Goal: Task Accomplishment & Management: Manage account settings

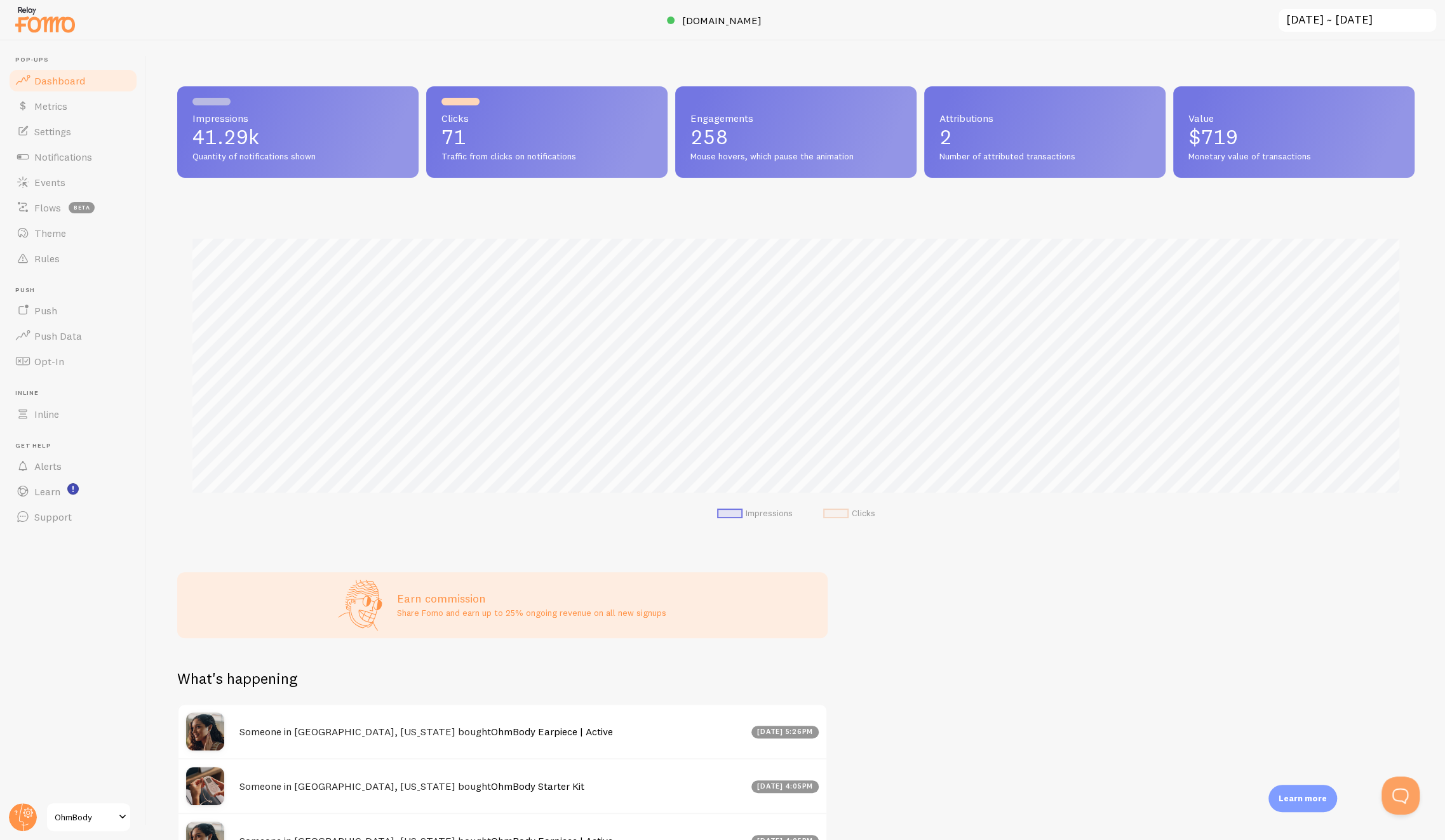
click at [99, 818] on span "OhmBody" at bounding box center [84, 817] width 60 height 15
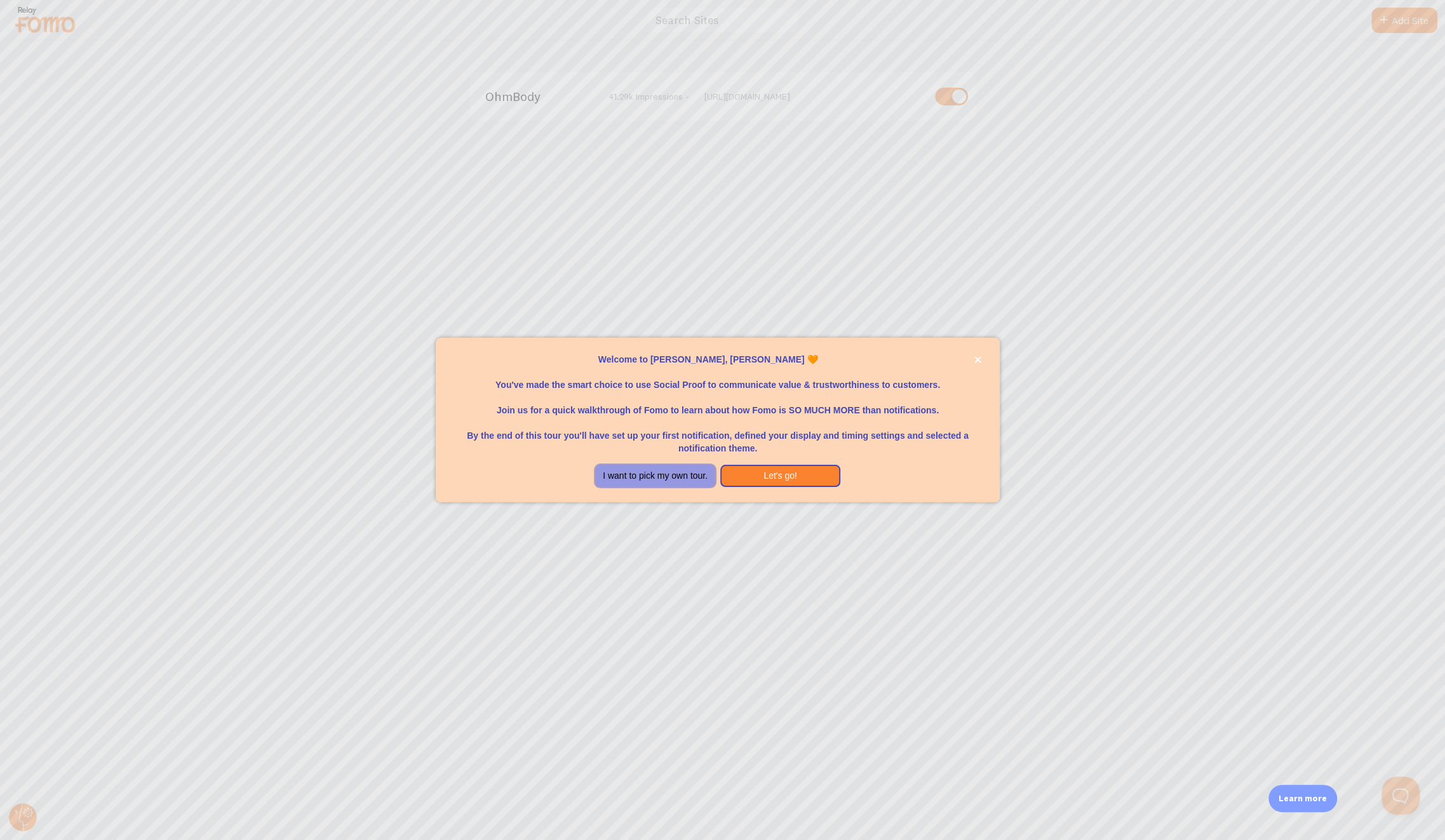
click at [690, 480] on button "I want to pick my own tour." at bounding box center [655, 476] width 120 height 23
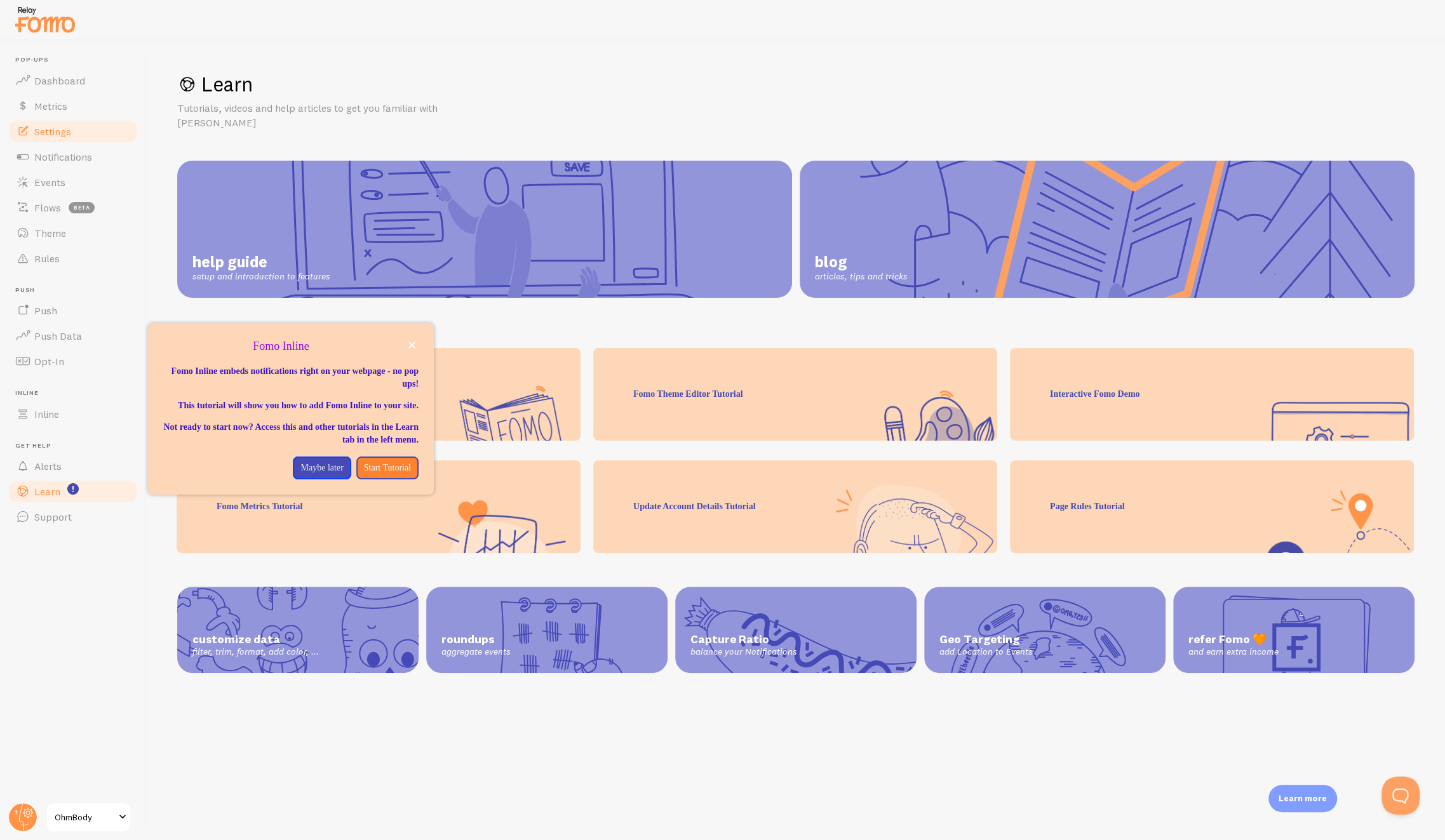
click at [63, 138] on link "Settings" at bounding box center [73, 131] width 131 height 25
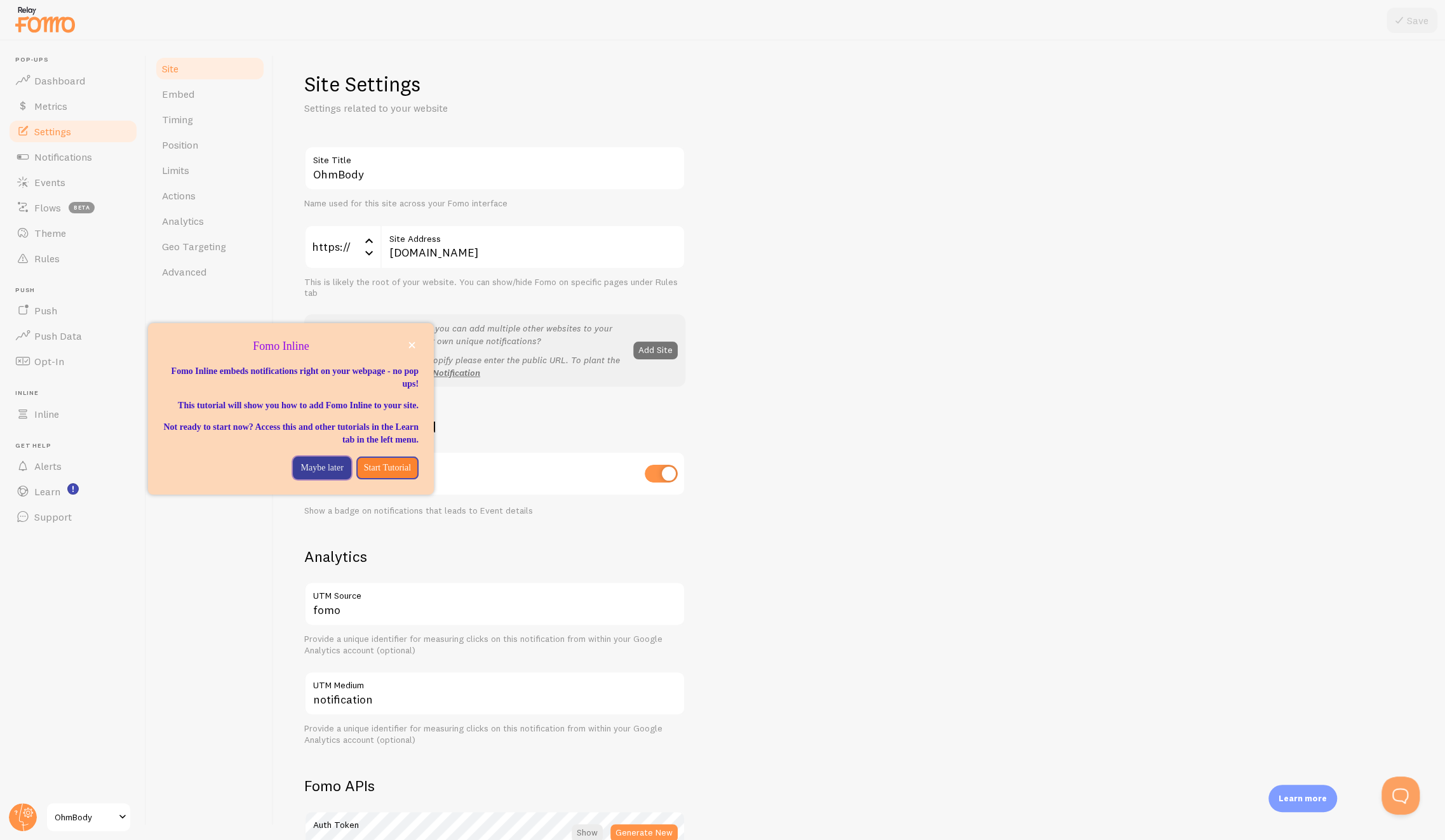
click at [302, 474] on p "Maybe later" at bounding box center [321, 468] width 42 height 13
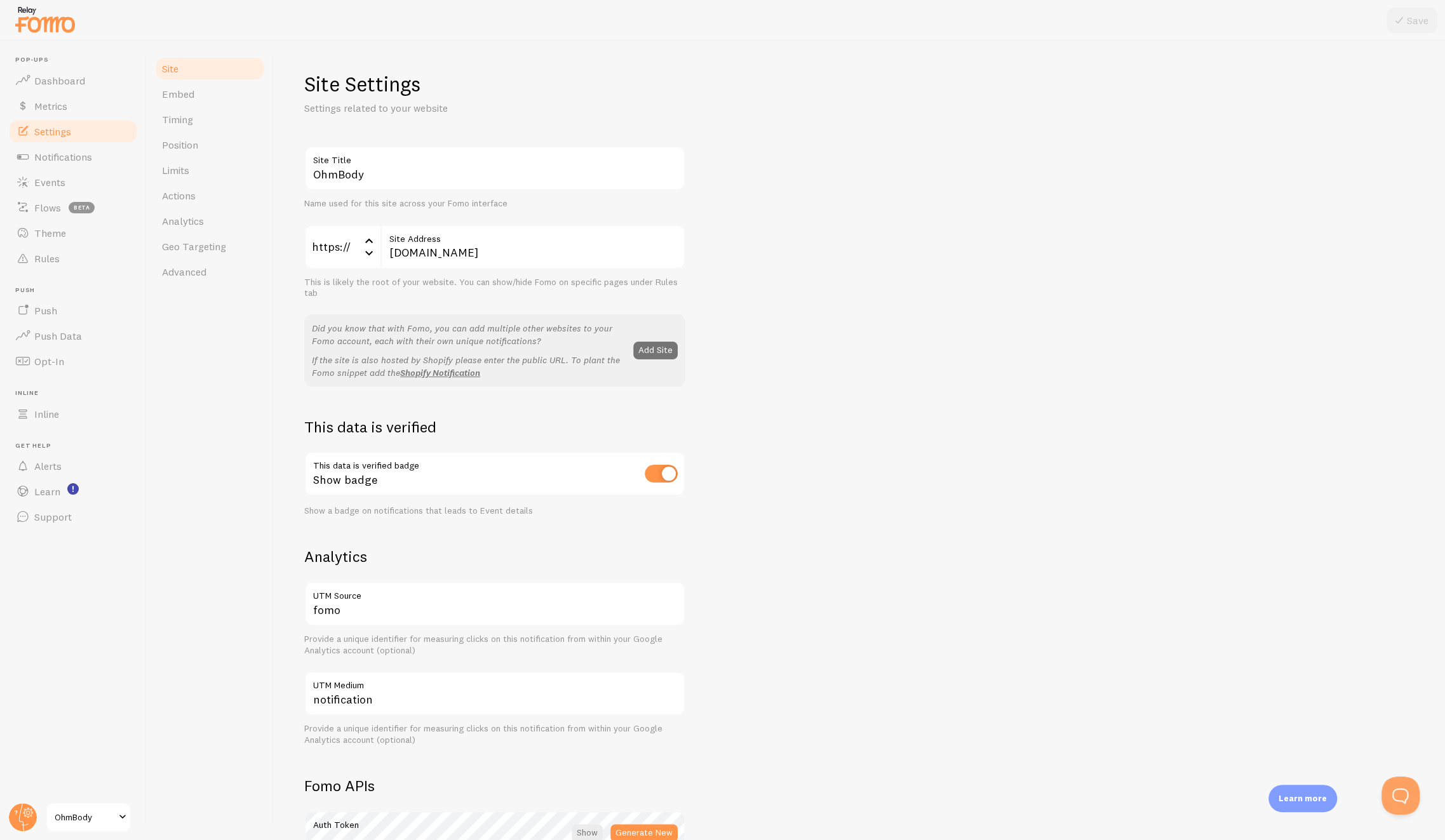
click at [115, 818] on span "OhmBody" at bounding box center [84, 817] width 60 height 15
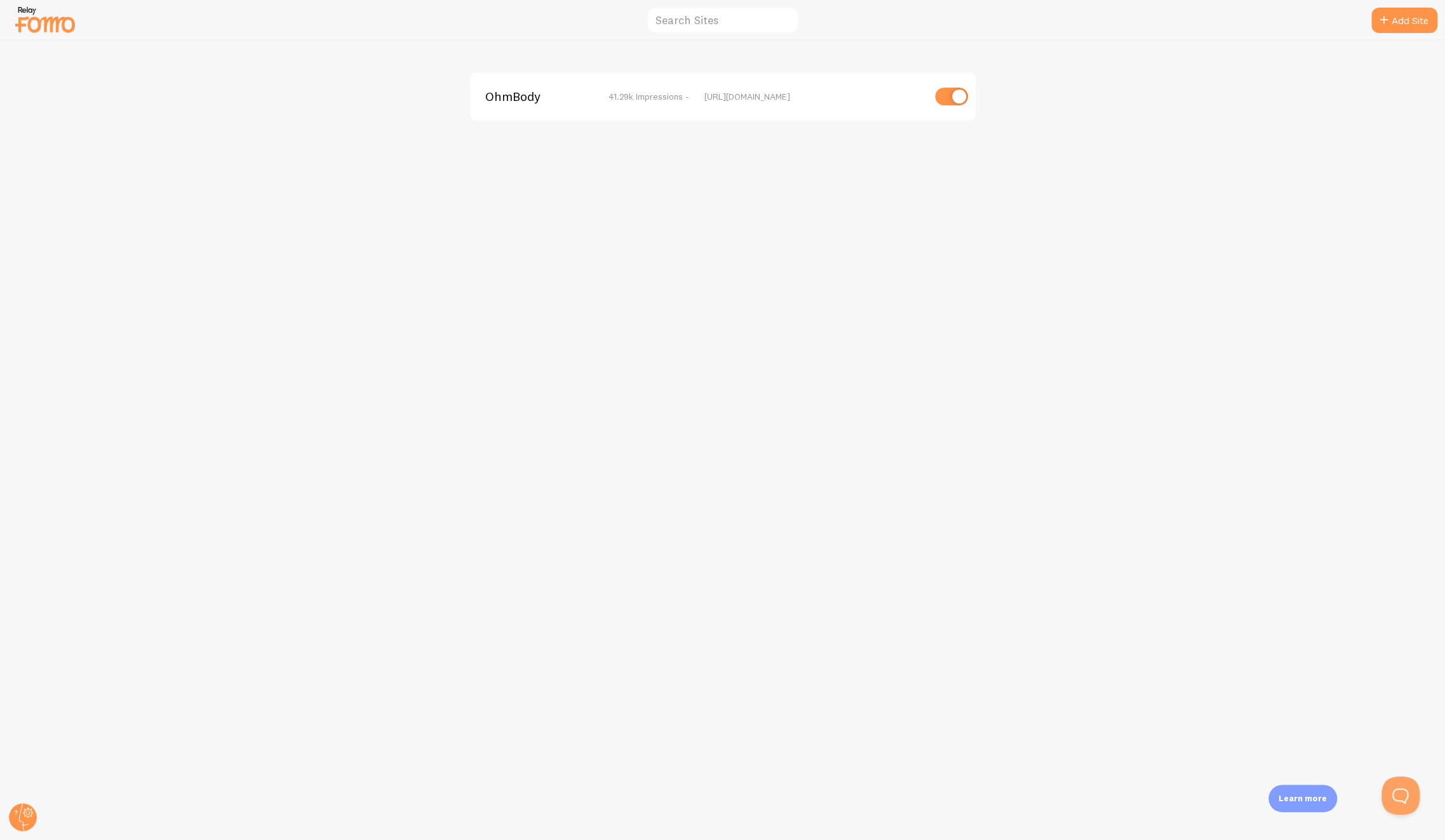
click at [54, 29] on img at bounding box center [45, 19] width 63 height 32
click at [50, 19] on img at bounding box center [45, 19] width 63 height 32
click at [512, 96] on span "OhmBody" at bounding box center [536, 96] width 102 height 11
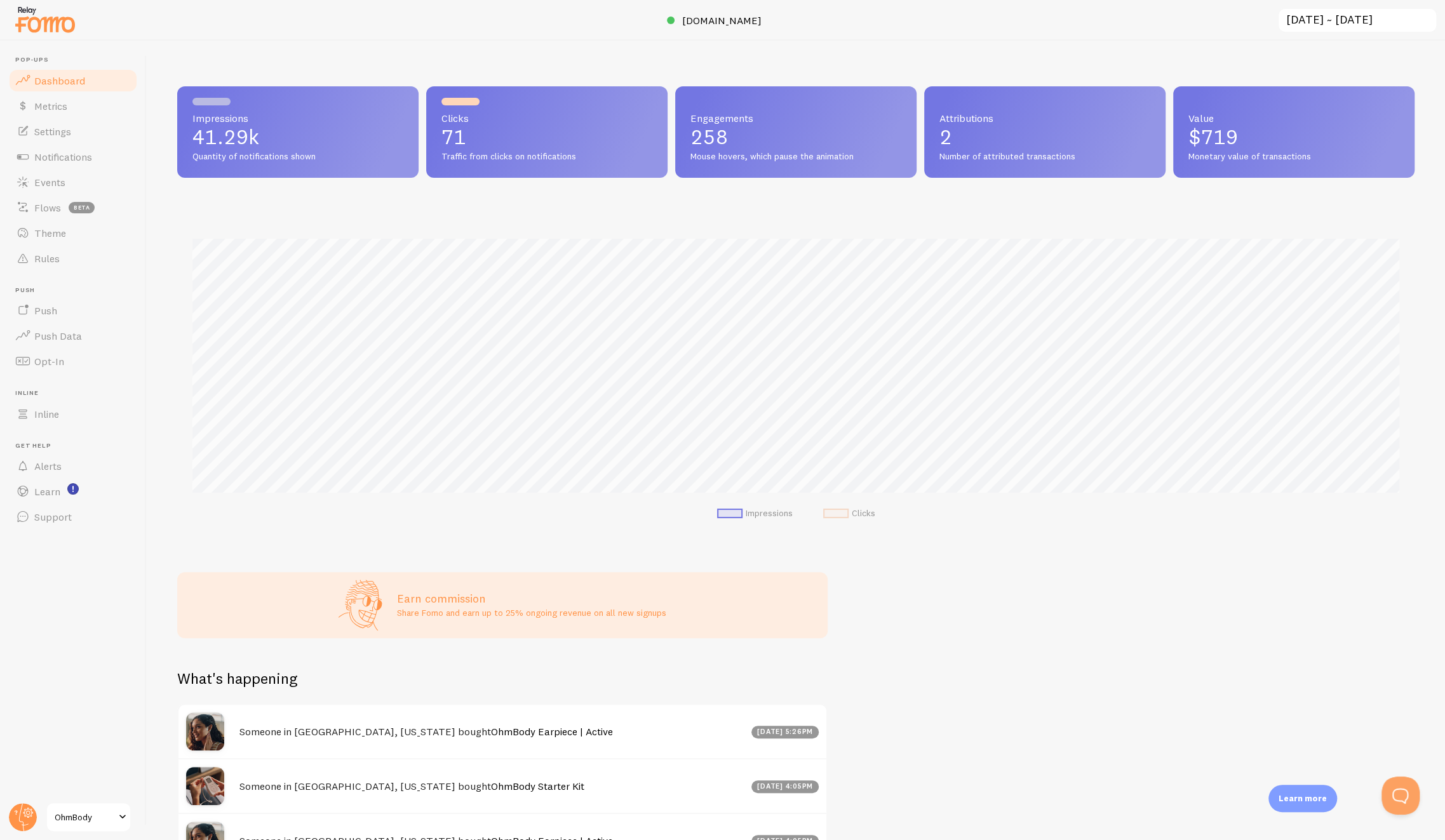
scroll to position [334, 1237]
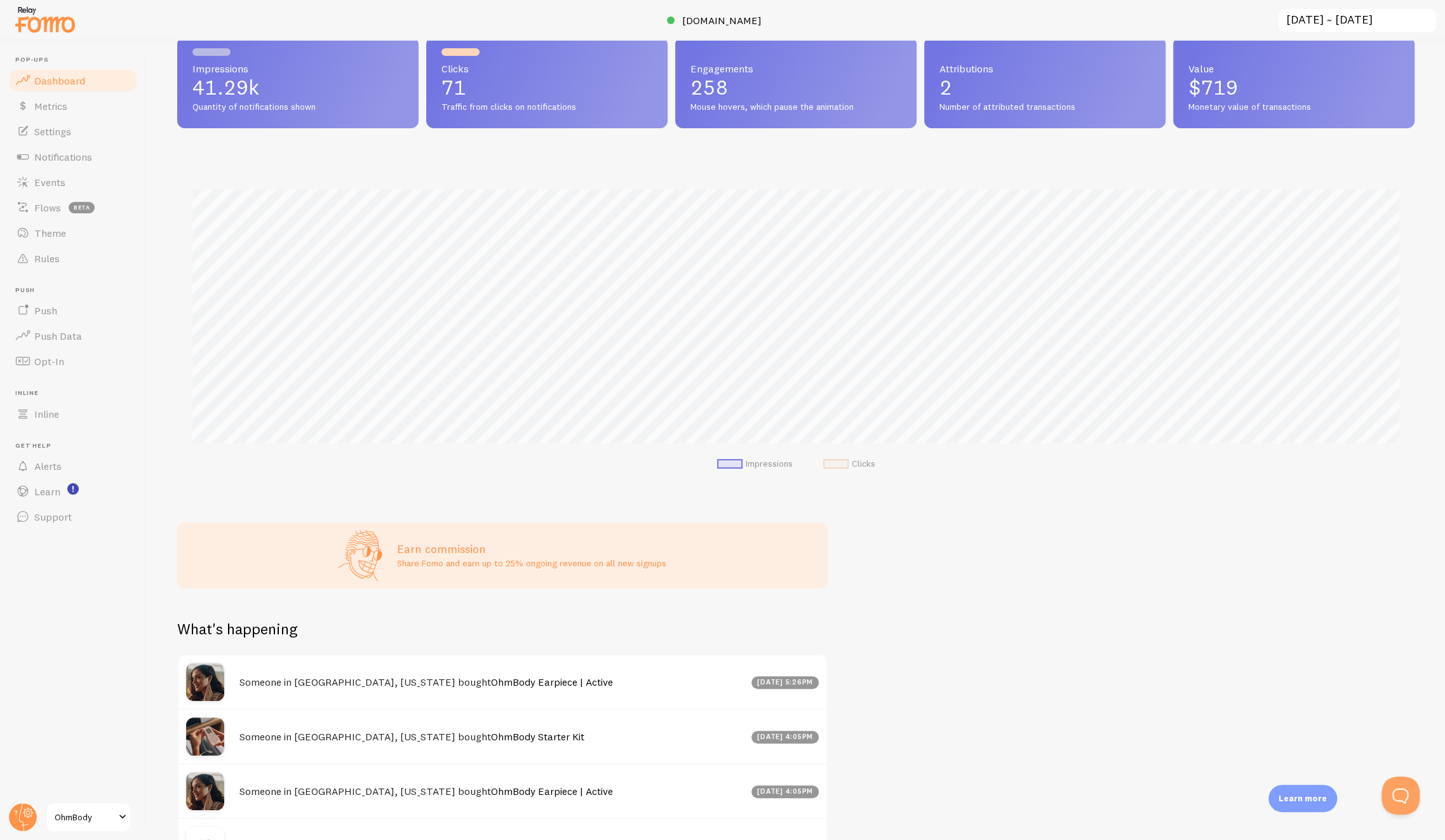
scroll to position [253, 0]
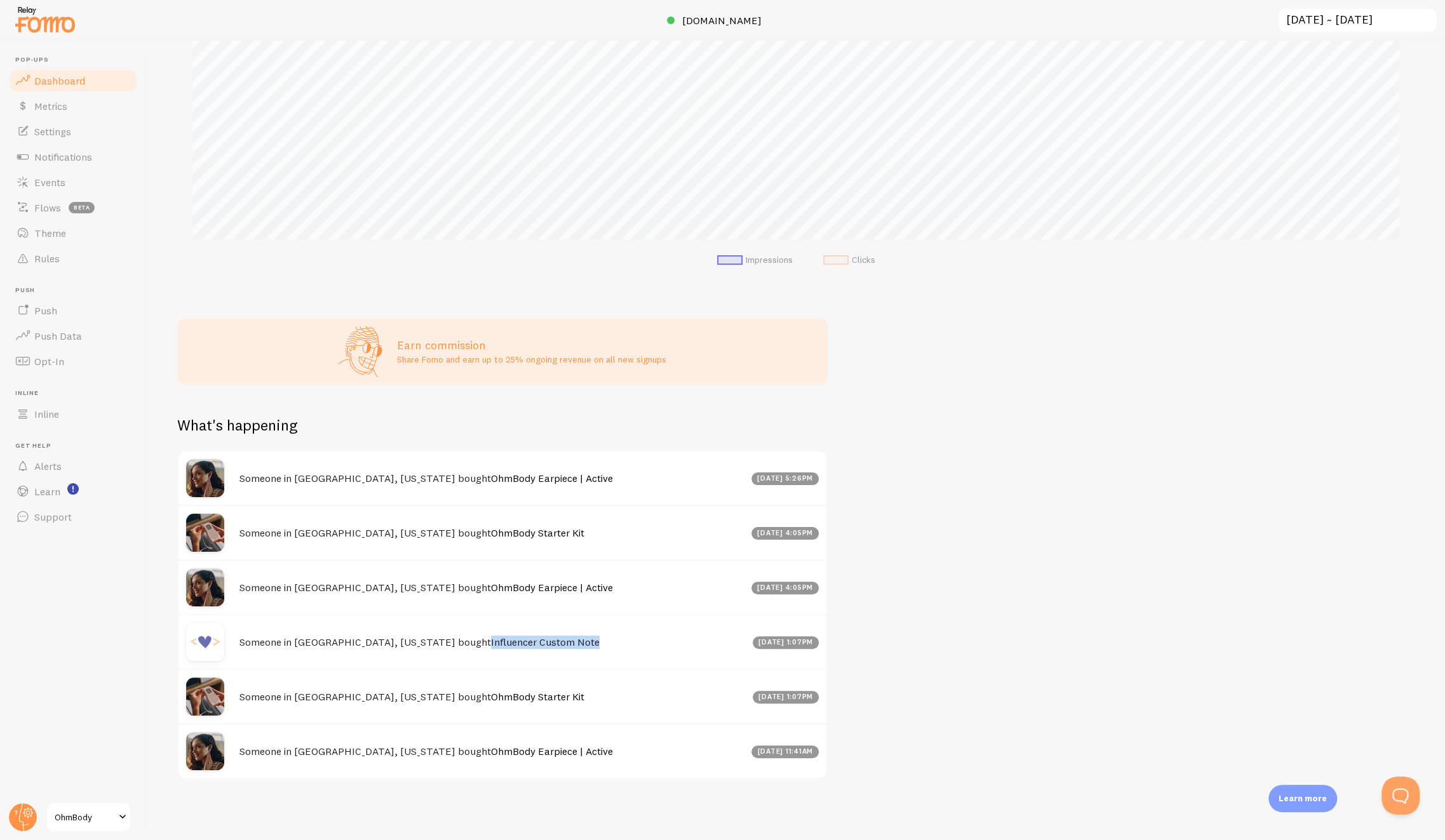
copy link "Influencer Custom Note"
drag, startPoint x: 545, startPoint y: 644, endPoint x: 417, endPoint y: 637, distance: 128.2
click at [417, 637] on h4 "Someone in Newport, Kentucky bought Influencer Custom Note" at bounding box center [492, 643] width 506 height 13
click at [63, 136] on span "Settings" at bounding box center [52, 131] width 36 height 13
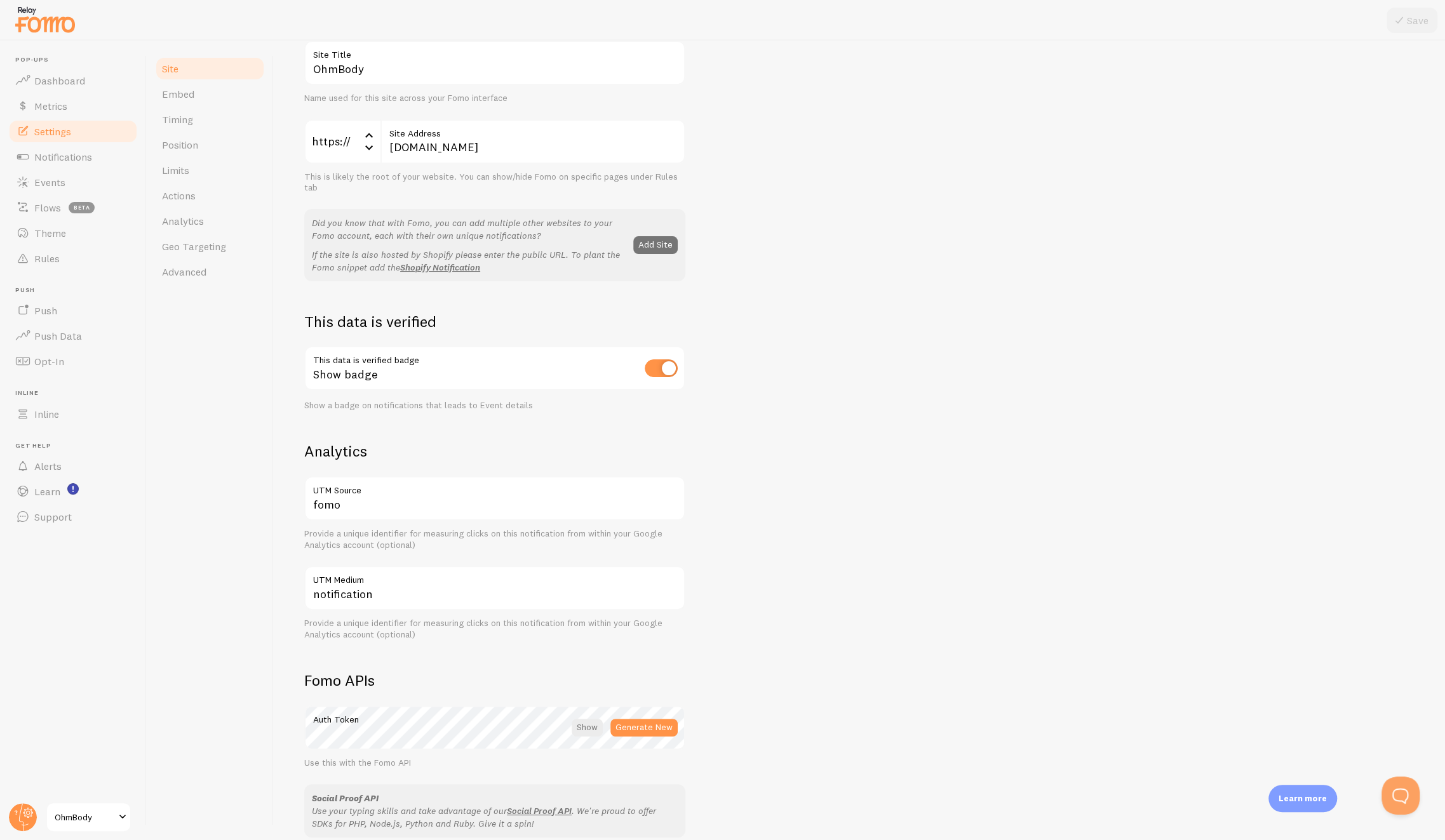
scroll to position [359, 0]
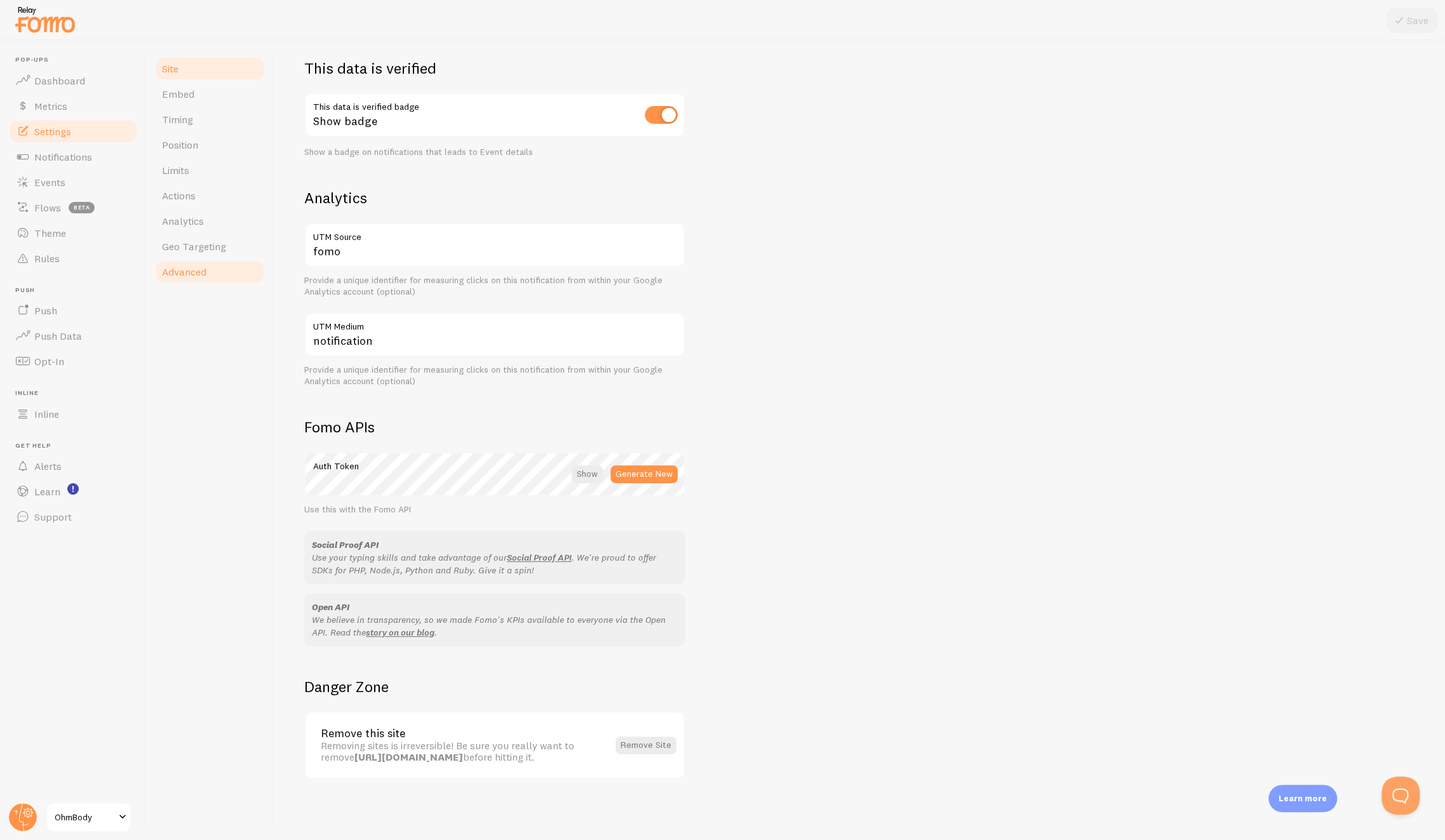
click at [199, 274] on span "Advanced" at bounding box center [184, 271] width 45 height 13
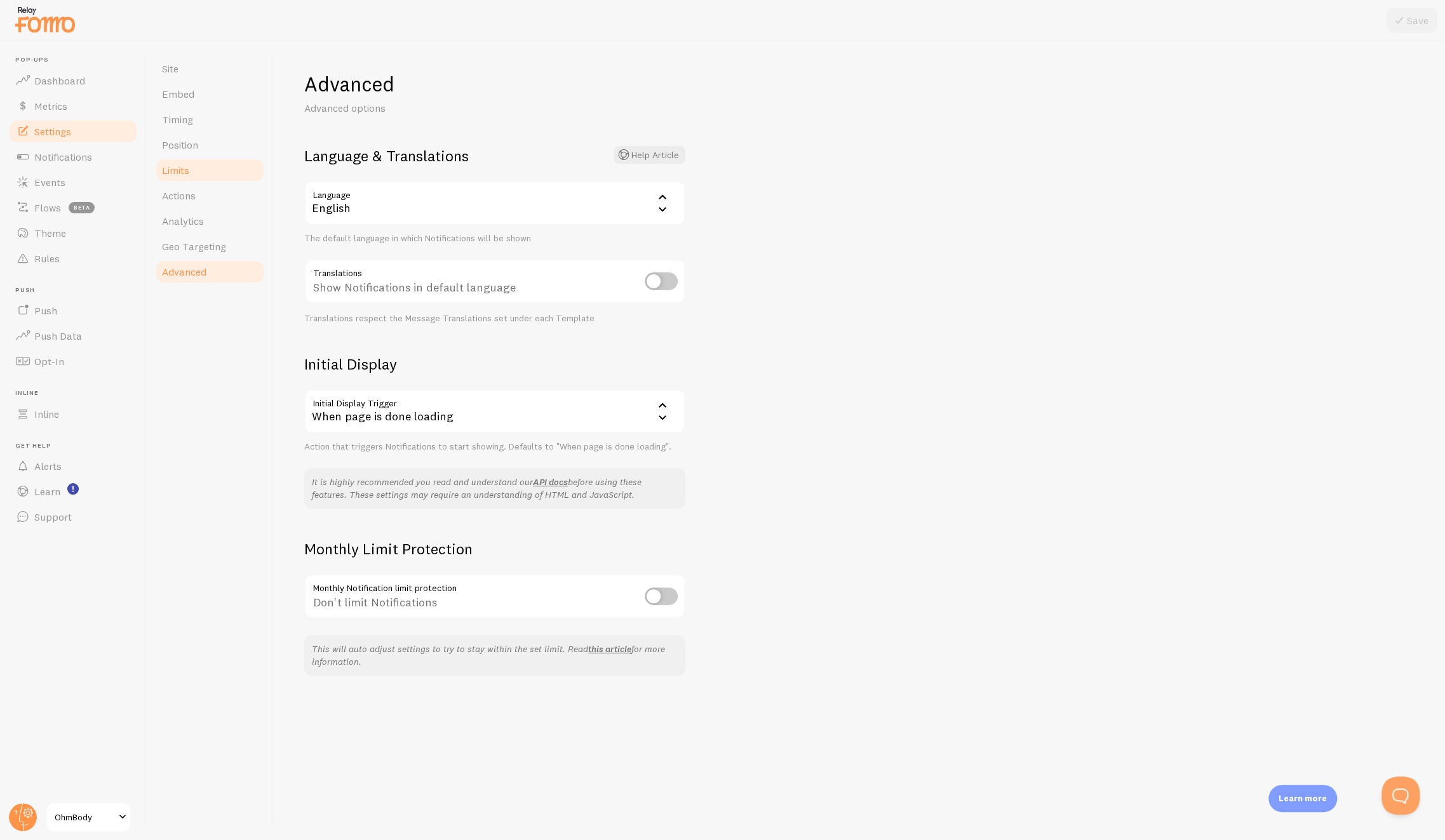
click at [188, 167] on span "Limits" at bounding box center [175, 170] width 28 height 13
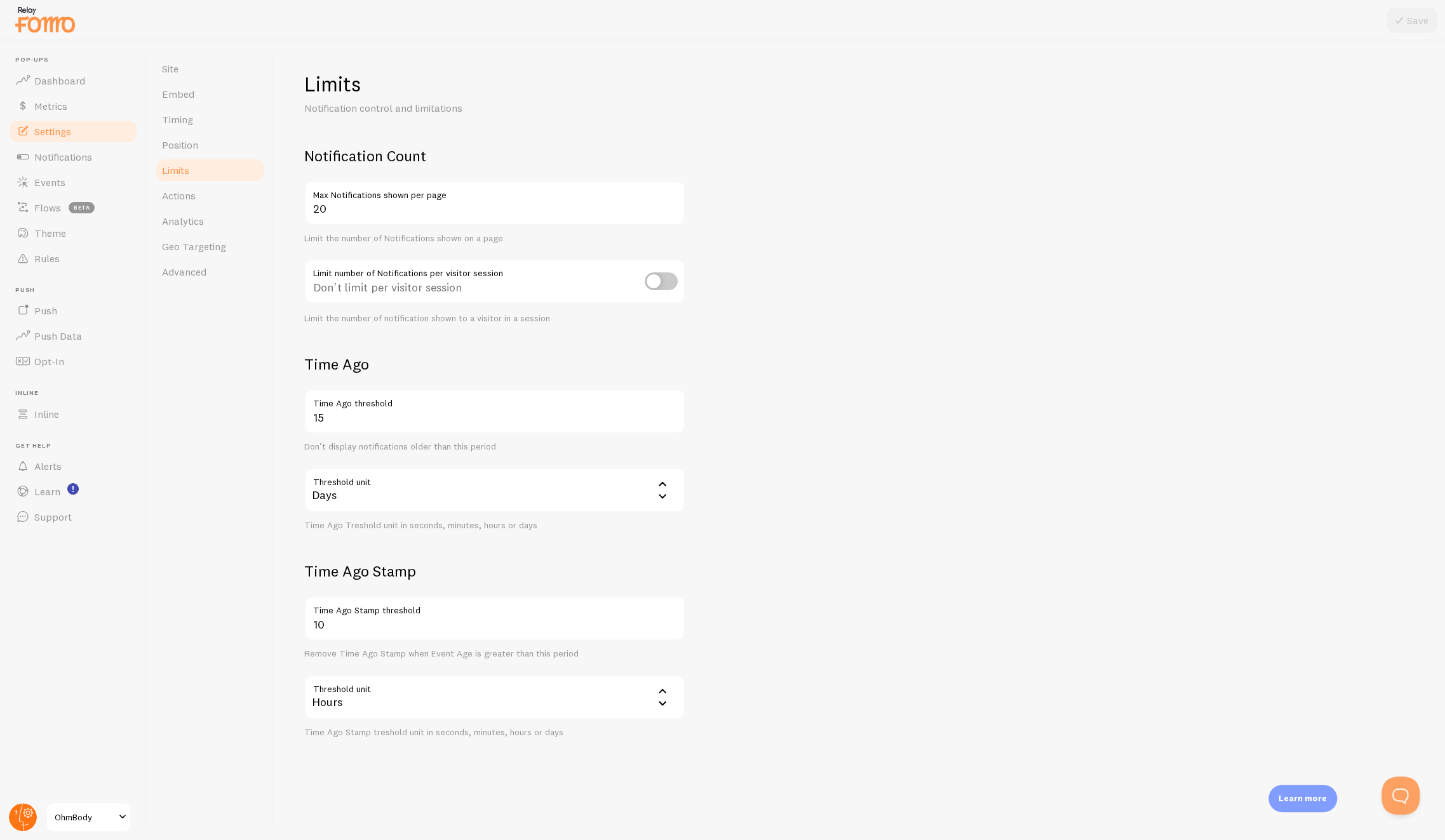
click at [19, 821] on icon at bounding box center [24, 818] width 10 height 28
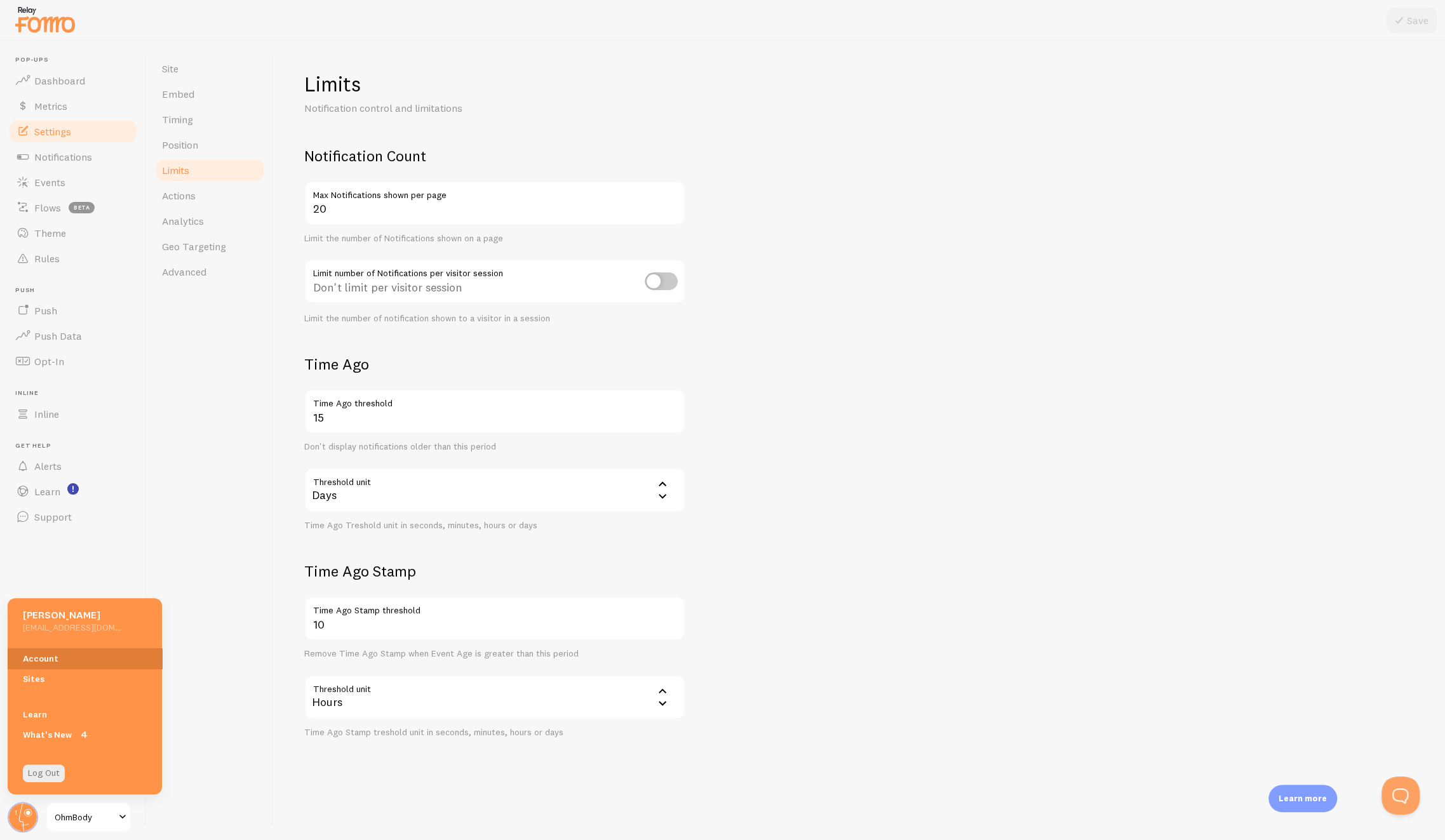
click at [45, 664] on link "Account" at bounding box center [84, 658] width 154 height 20
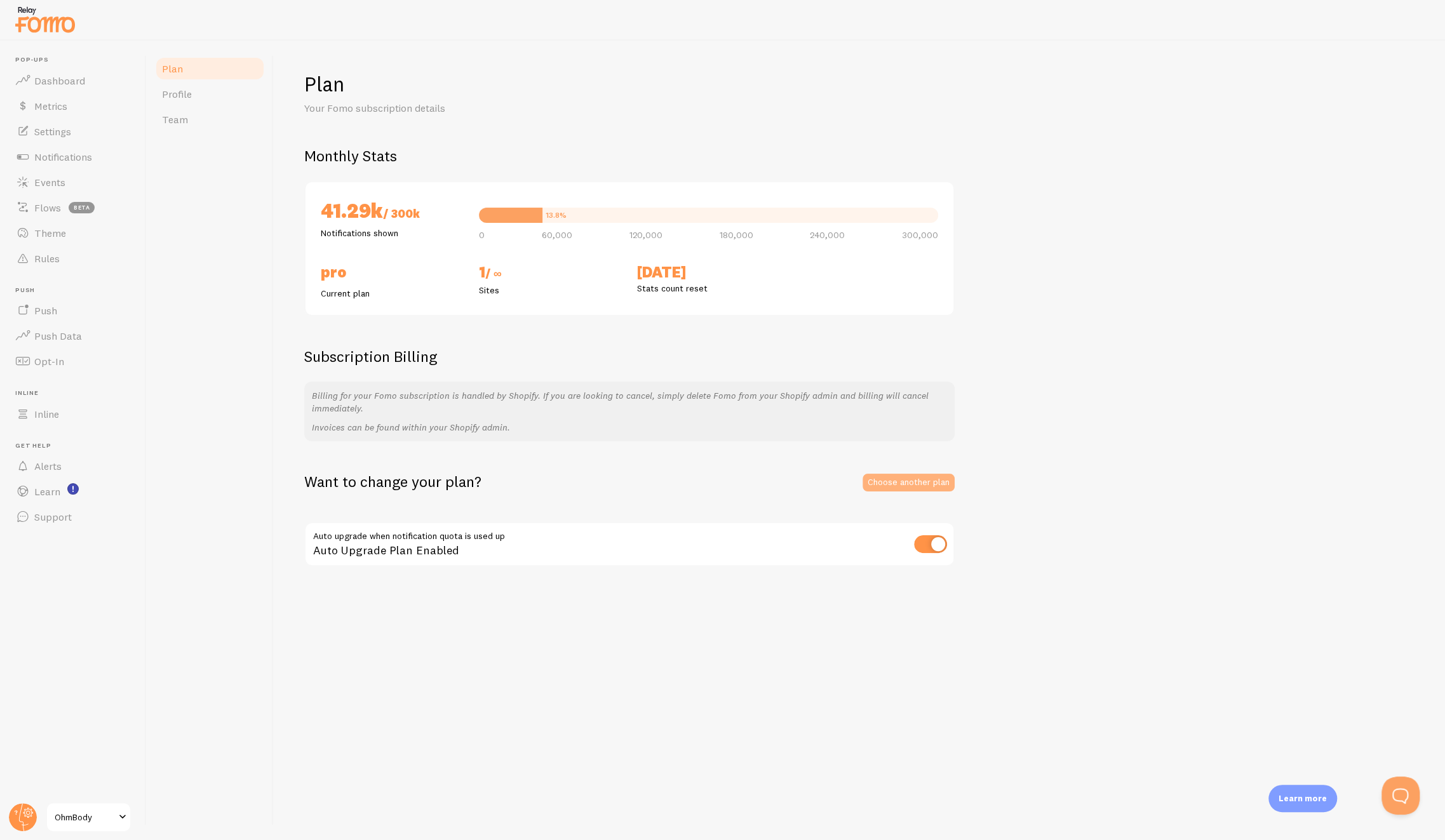
click at [896, 487] on link "Choose another plan" at bounding box center [909, 483] width 92 height 18
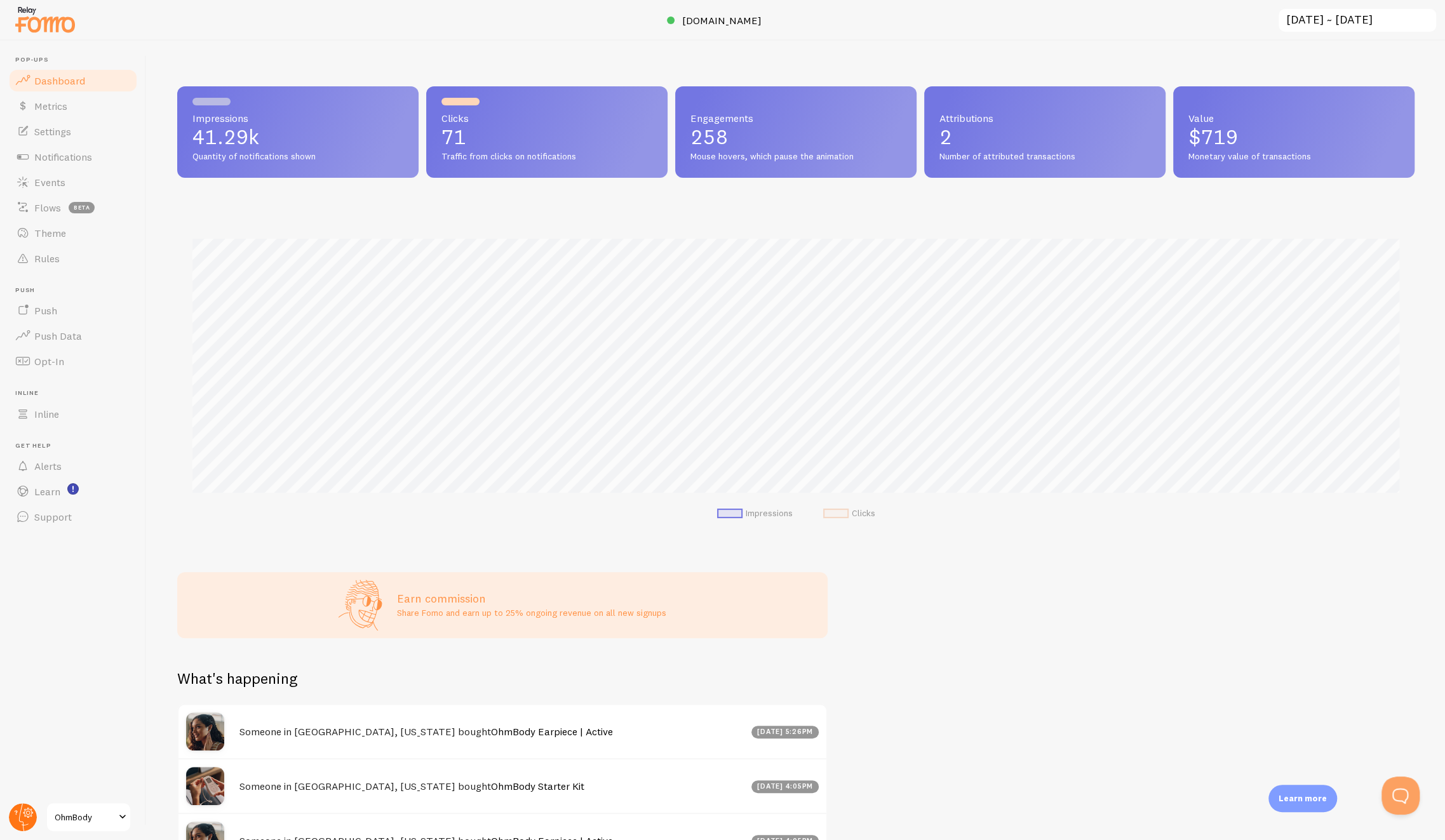
click at [18, 813] on circle at bounding box center [23, 818] width 28 height 28
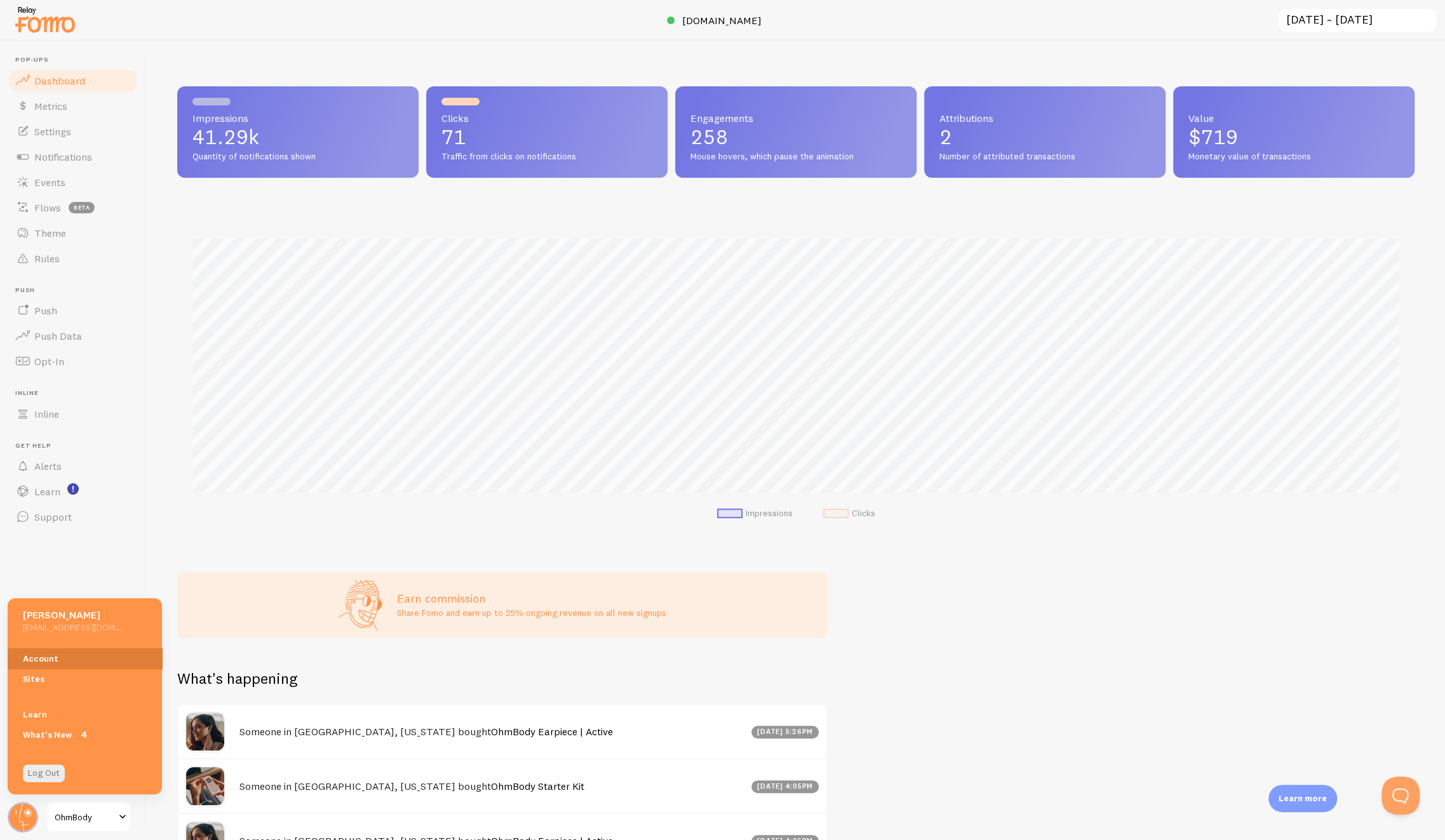
click at [63, 654] on link "Account" at bounding box center [84, 658] width 154 height 20
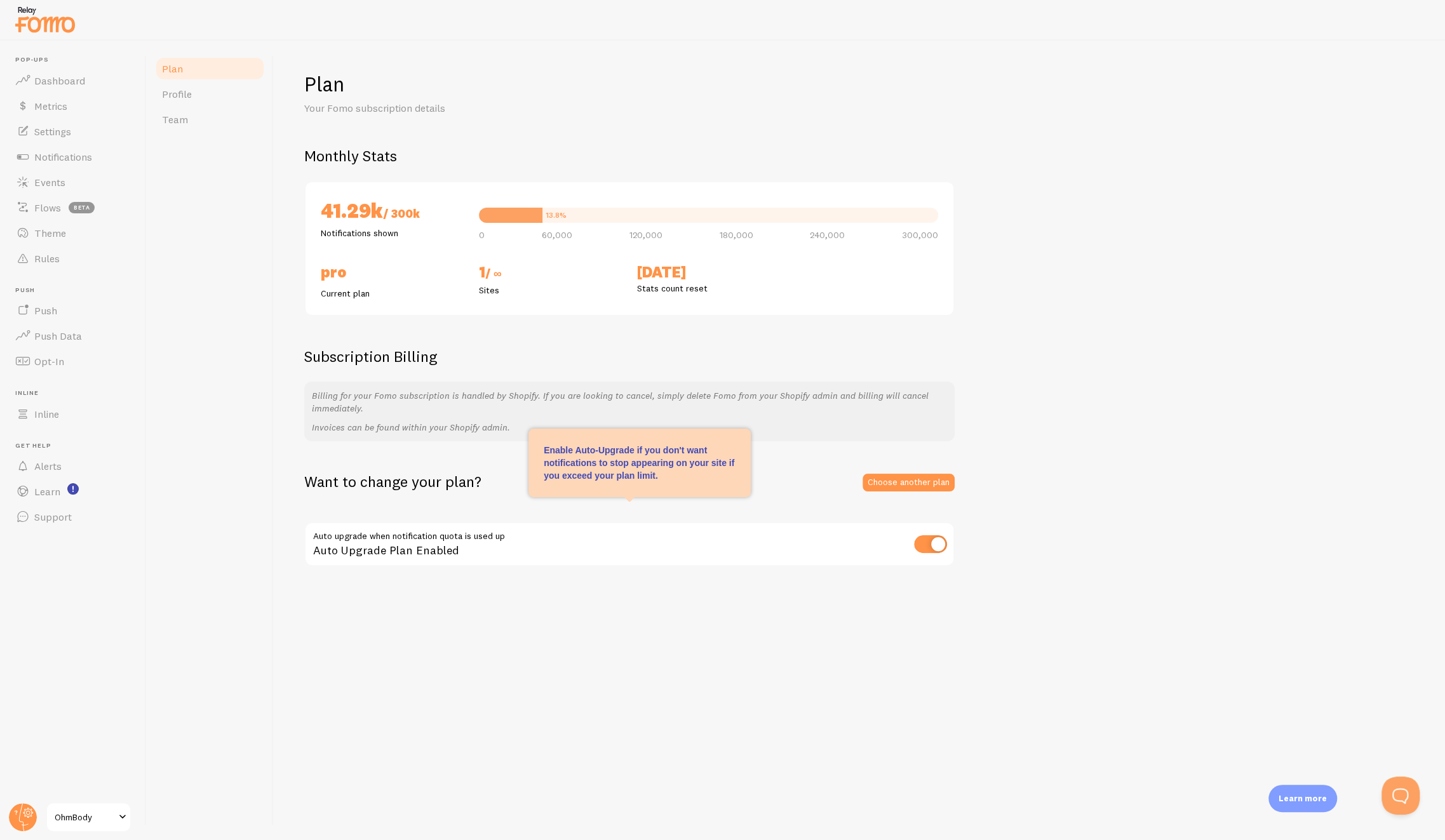
click at [944, 547] on input "checkbox" at bounding box center [930, 544] width 33 height 18
checkbox input "false"
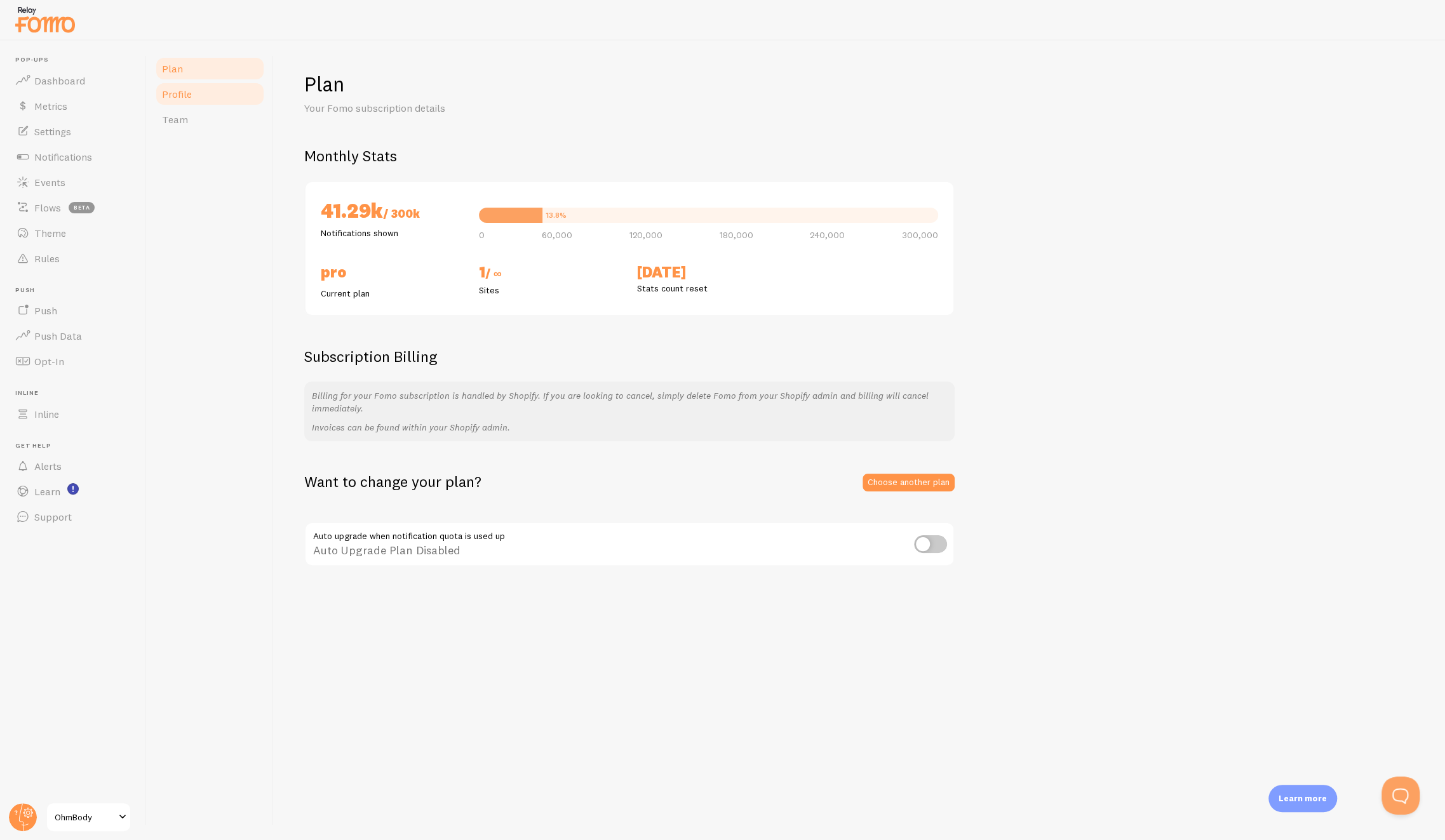
click at [185, 93] on span "Profile" at bounding box center [177, 94] width 30 height 13
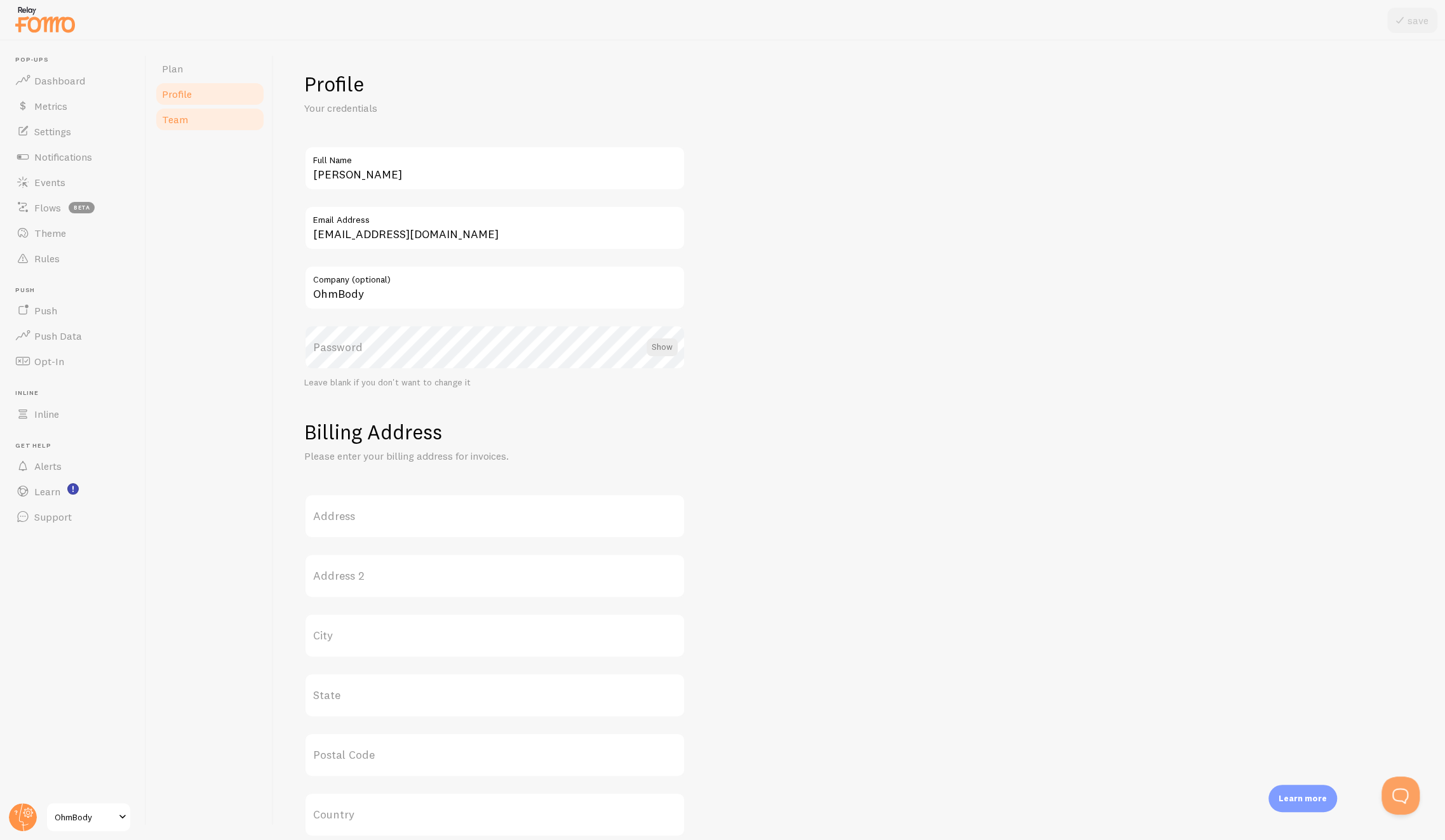
click at [187, 124] on link "Team" at bounding box center [209, 119] width 111 height 25
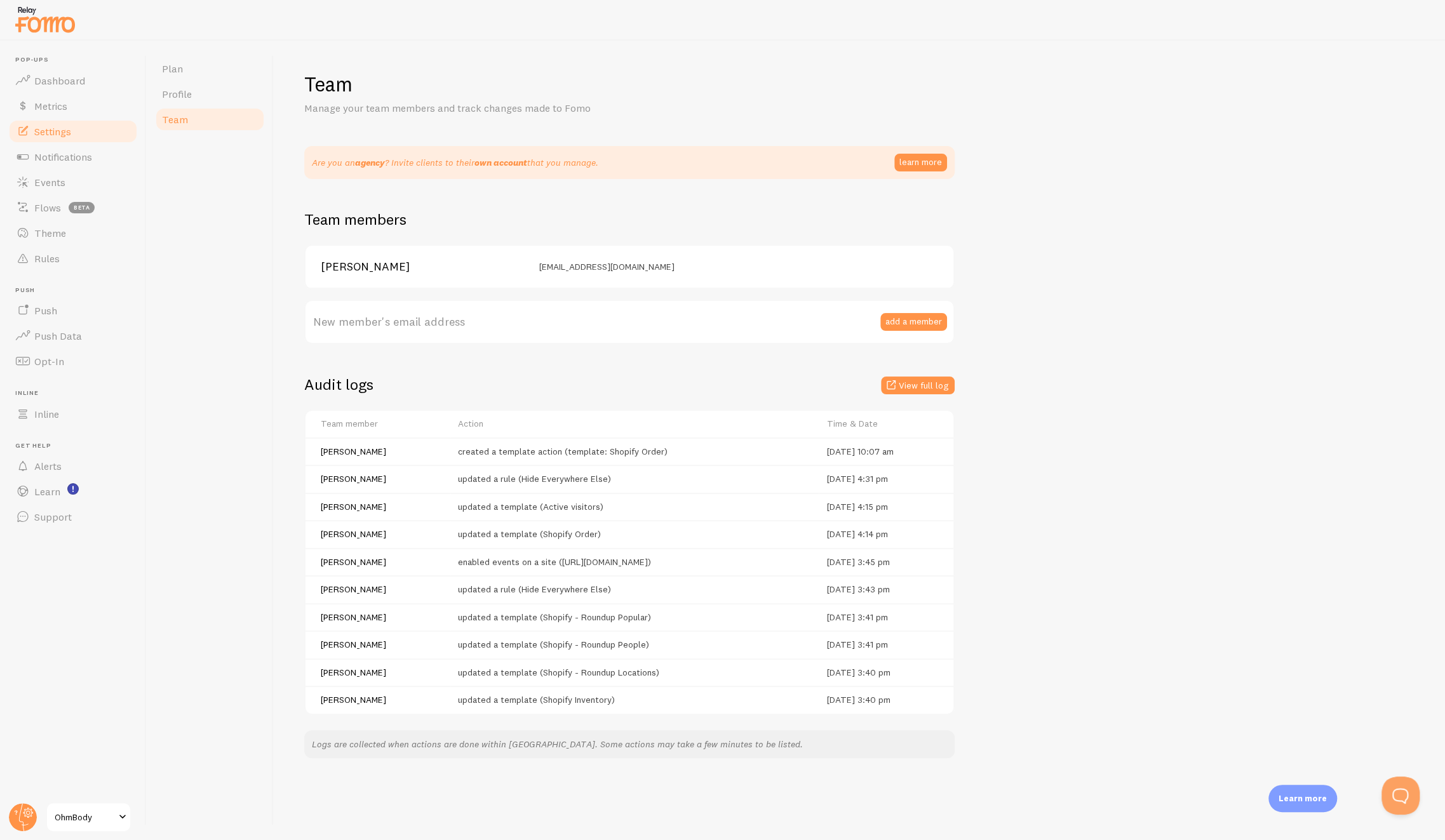
click at [49, 133] on span "Settings" at bounding box center [52, 131] width 36 height 13
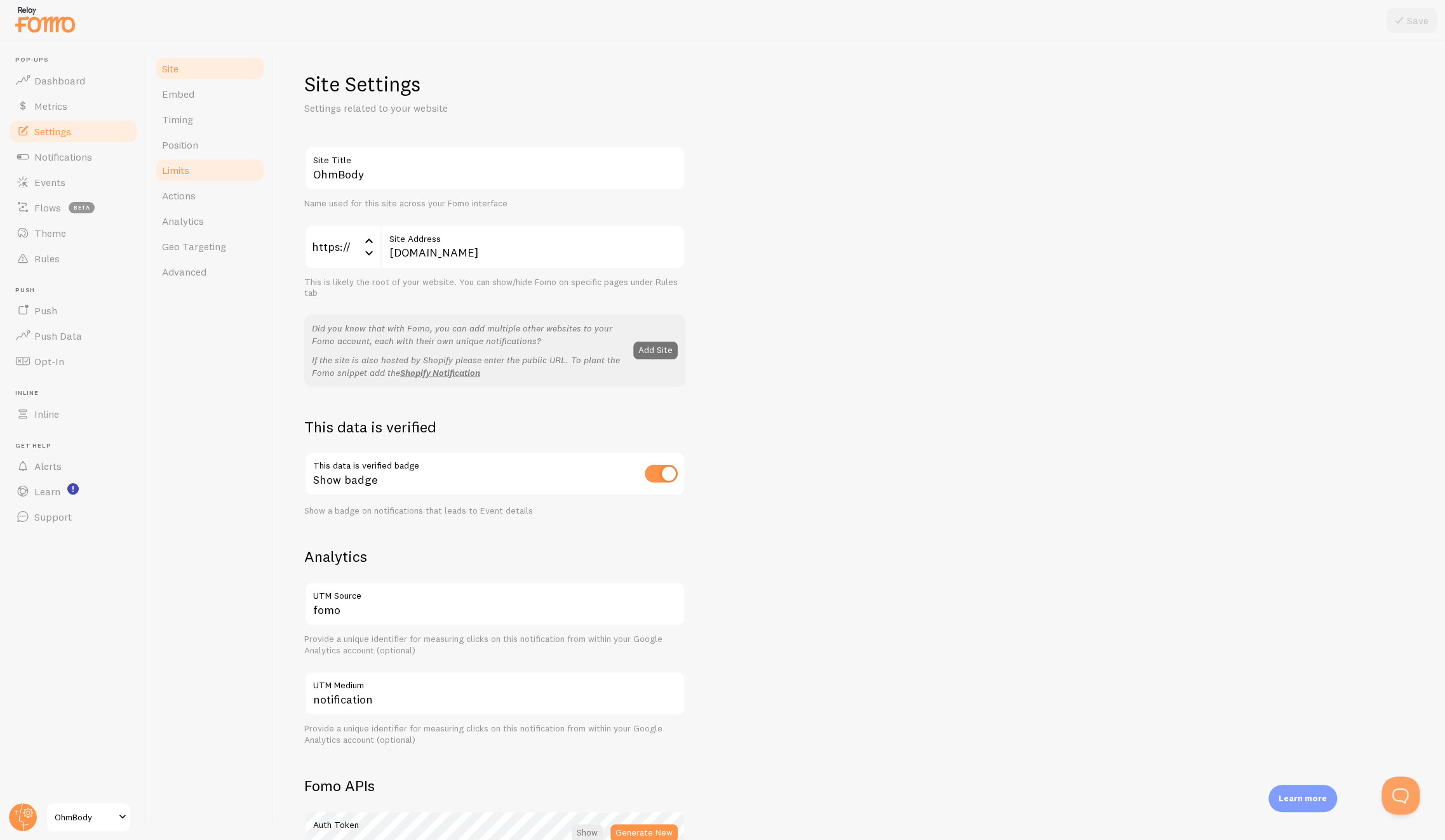
click at [170, 169] on span "Limits" at bounding box center [175, 170] width 28 height 13
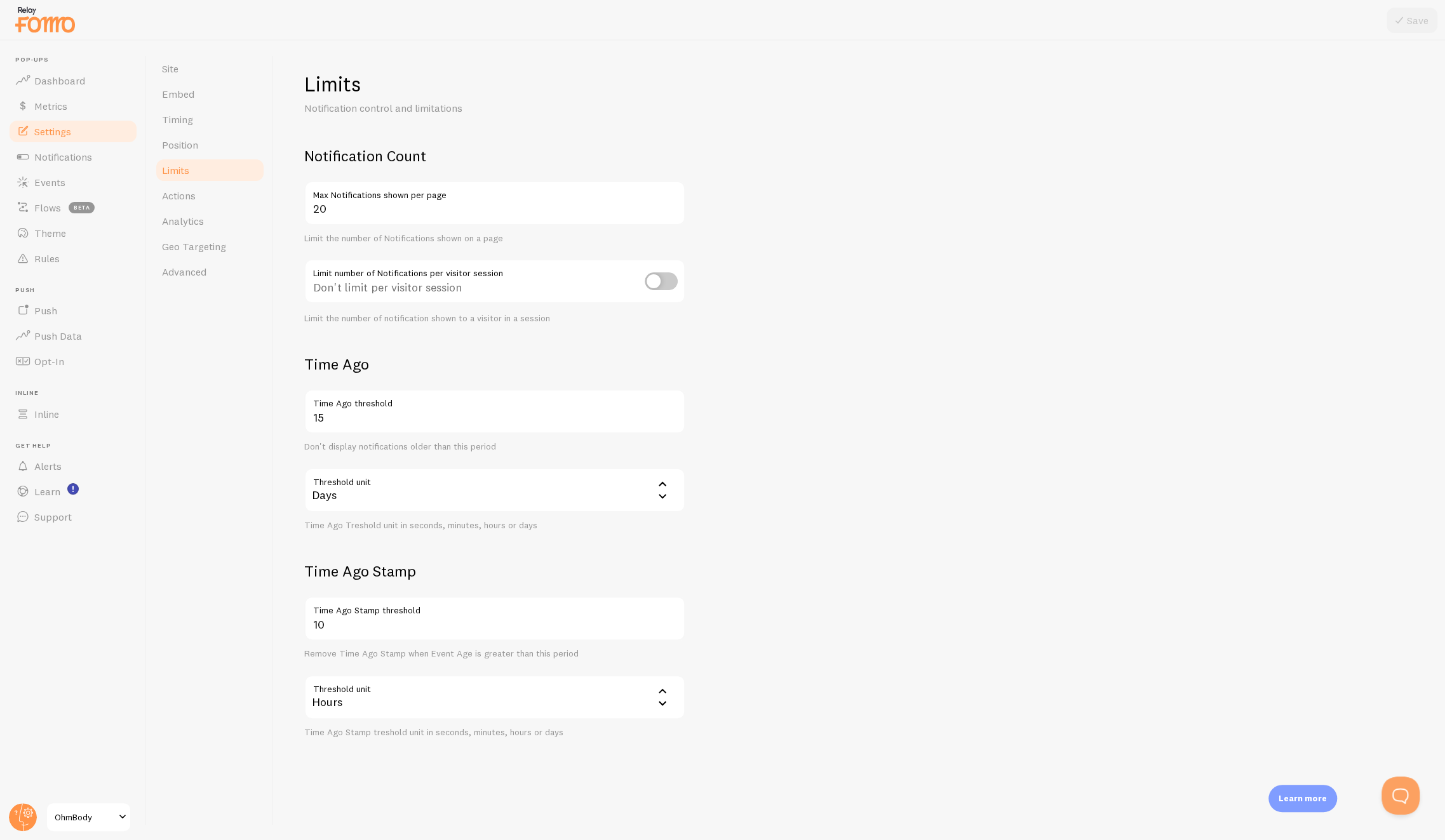
drag, startPoint x: 416, startPoint y: 279, endPoint x: 697, endPoint y: 272, distance: 281.1
click at [697, 270] on form "Notification Count 20 Max Notifications shown per page Limit the number of Noti…" at bounding box center [860, 442] width 1111 height 592
click at [661, 283] on input "checkbox" at bounding box center [661, 281] width 33 height 18
checkbox input "true"
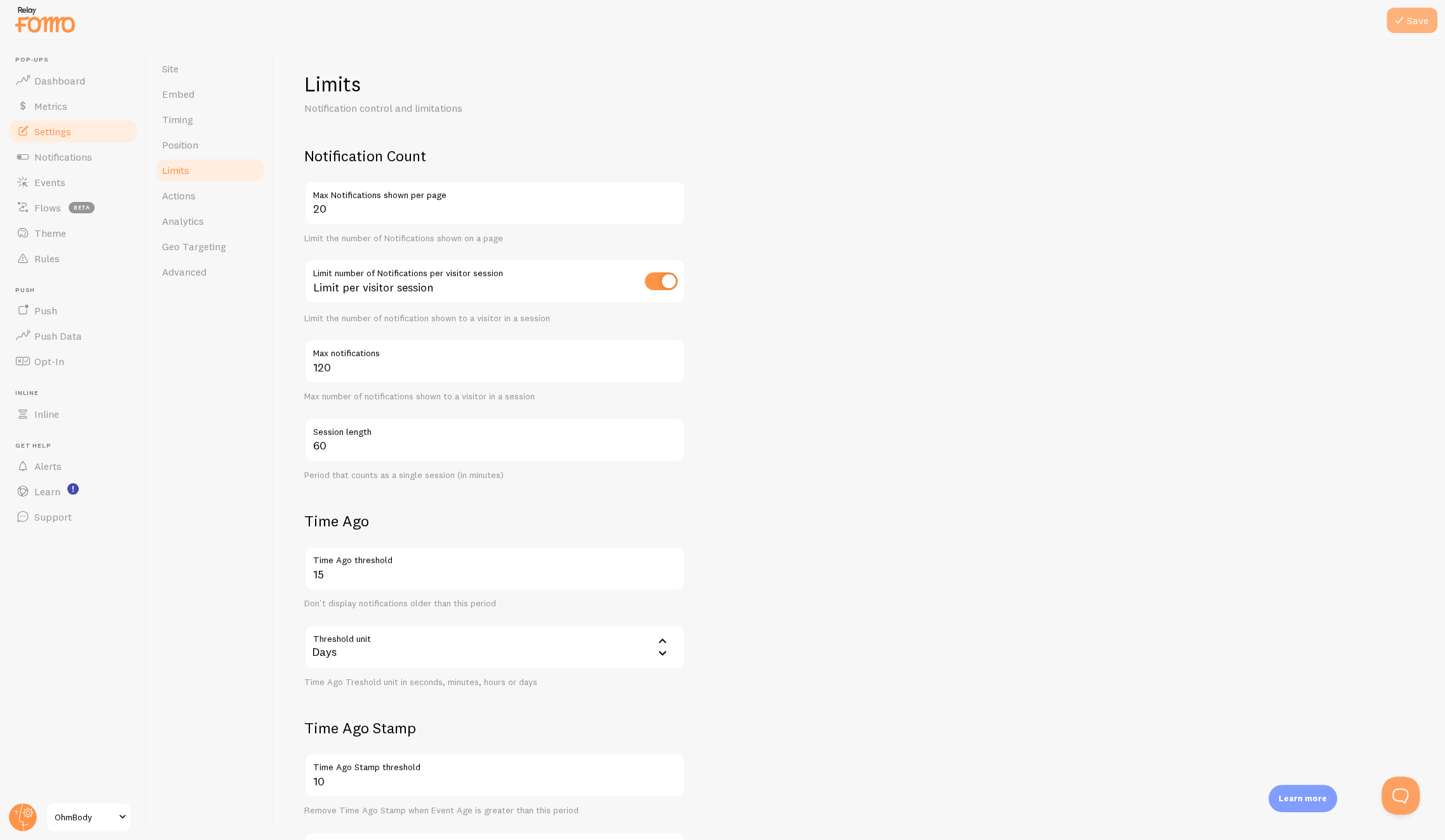
click at [1406, 28] on button "Save" at bounding box center [1412, 20] width 51 height 25
click at [968, 131] on div "Limits Notification control and limitations Notification Count 20 Max Notificat…" at bounding box center [860, 483] width 1111 height 824
